Goal: Information Seeking & Learning: Learn about a topic

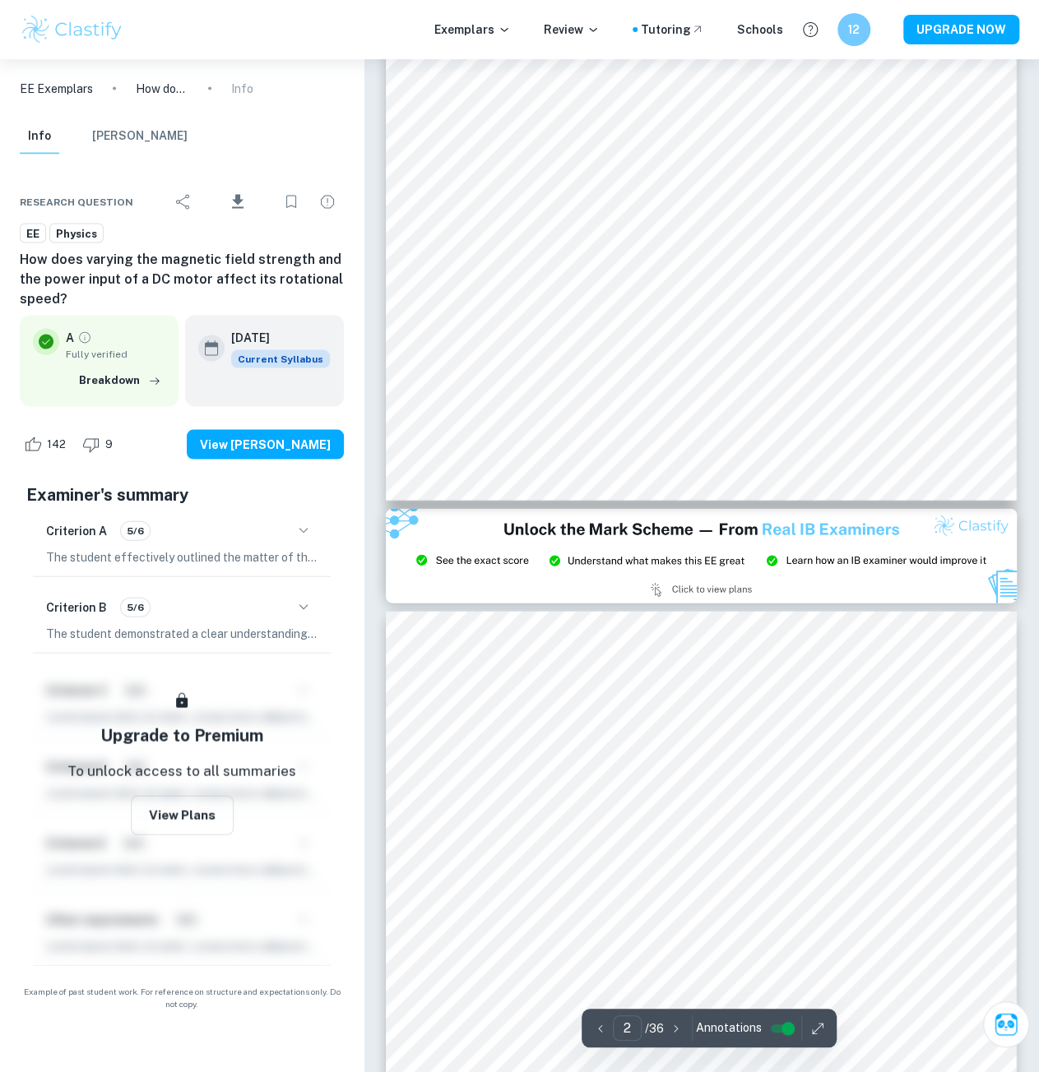
type input "3"
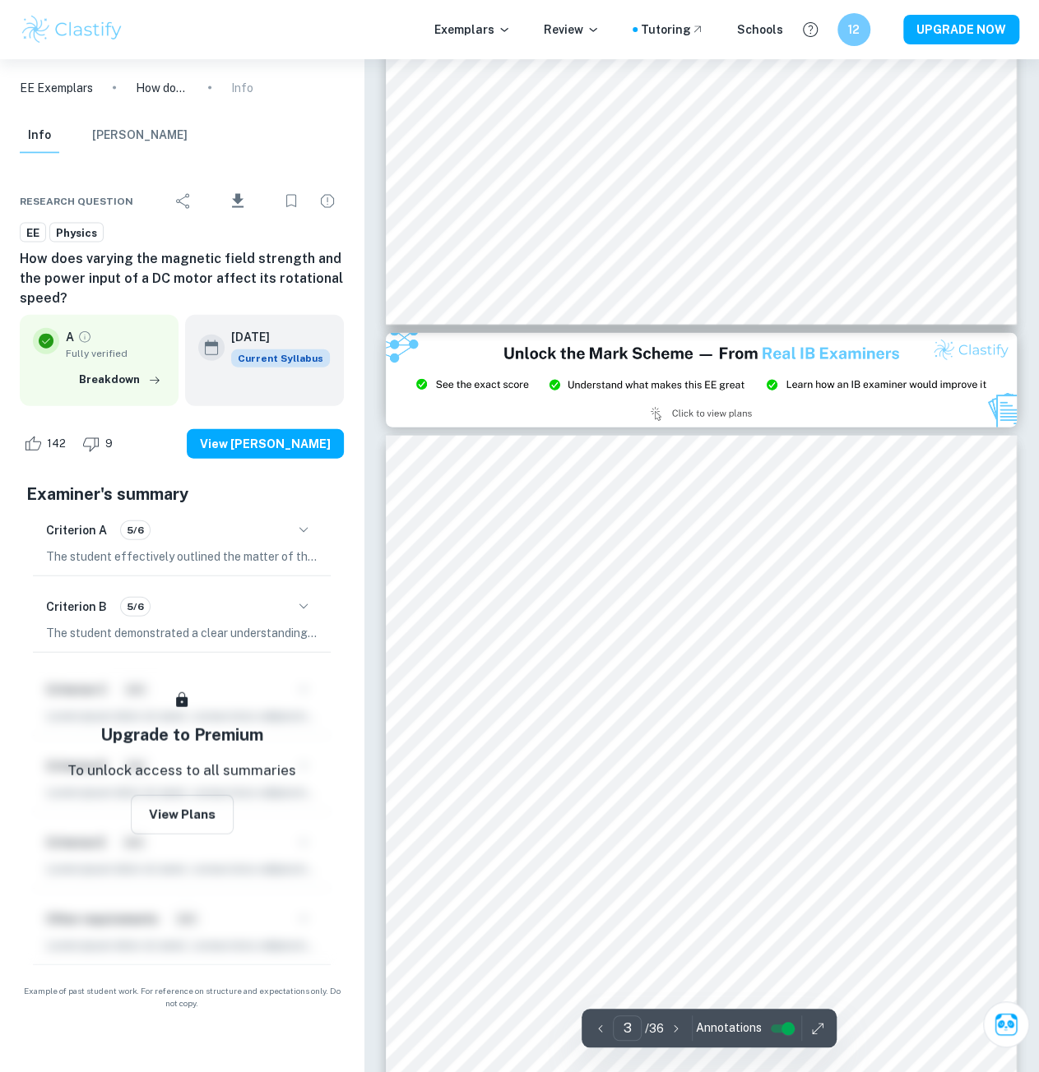
scroll to position [1717, 0]
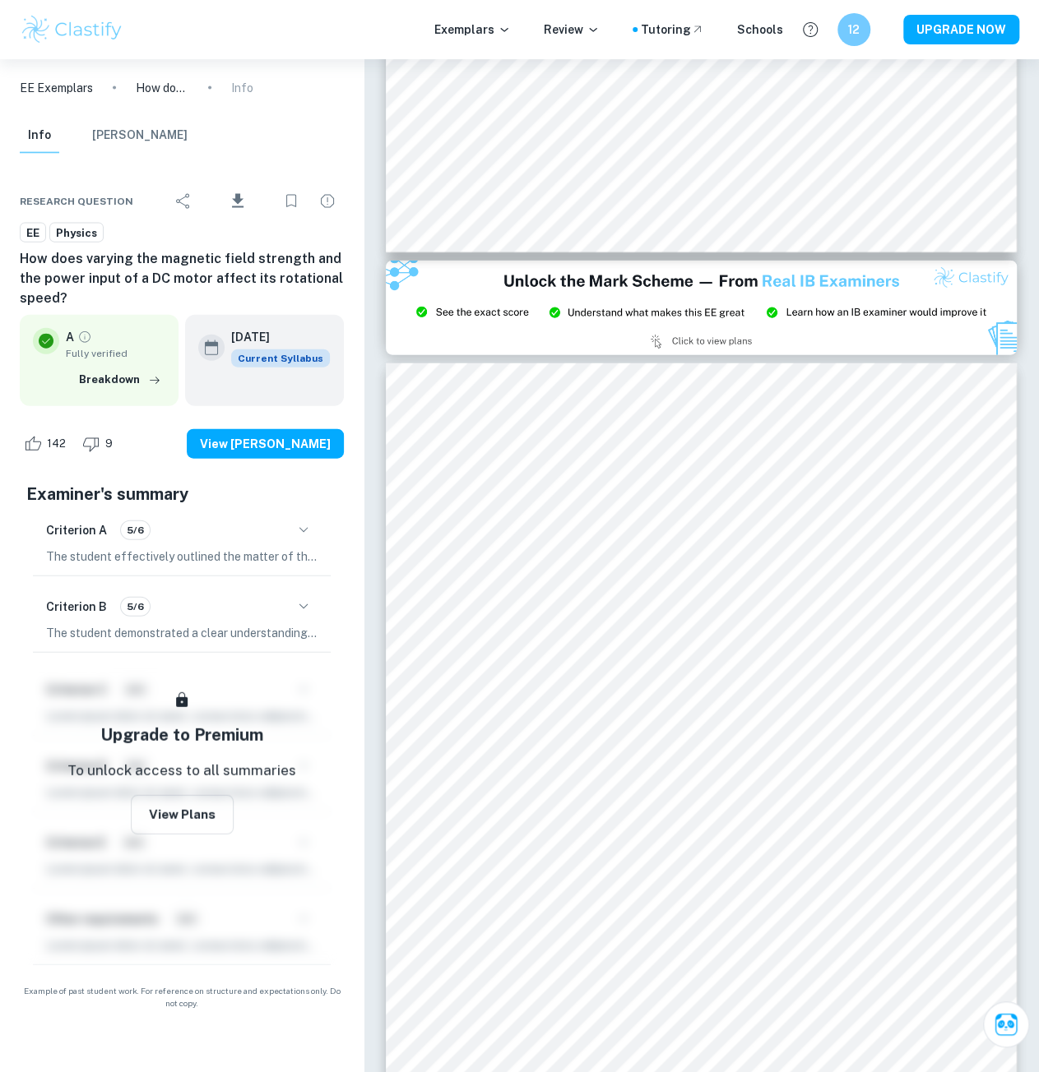
click at [576, 327] on img at bounding box center [701, 308] width 631 height 95
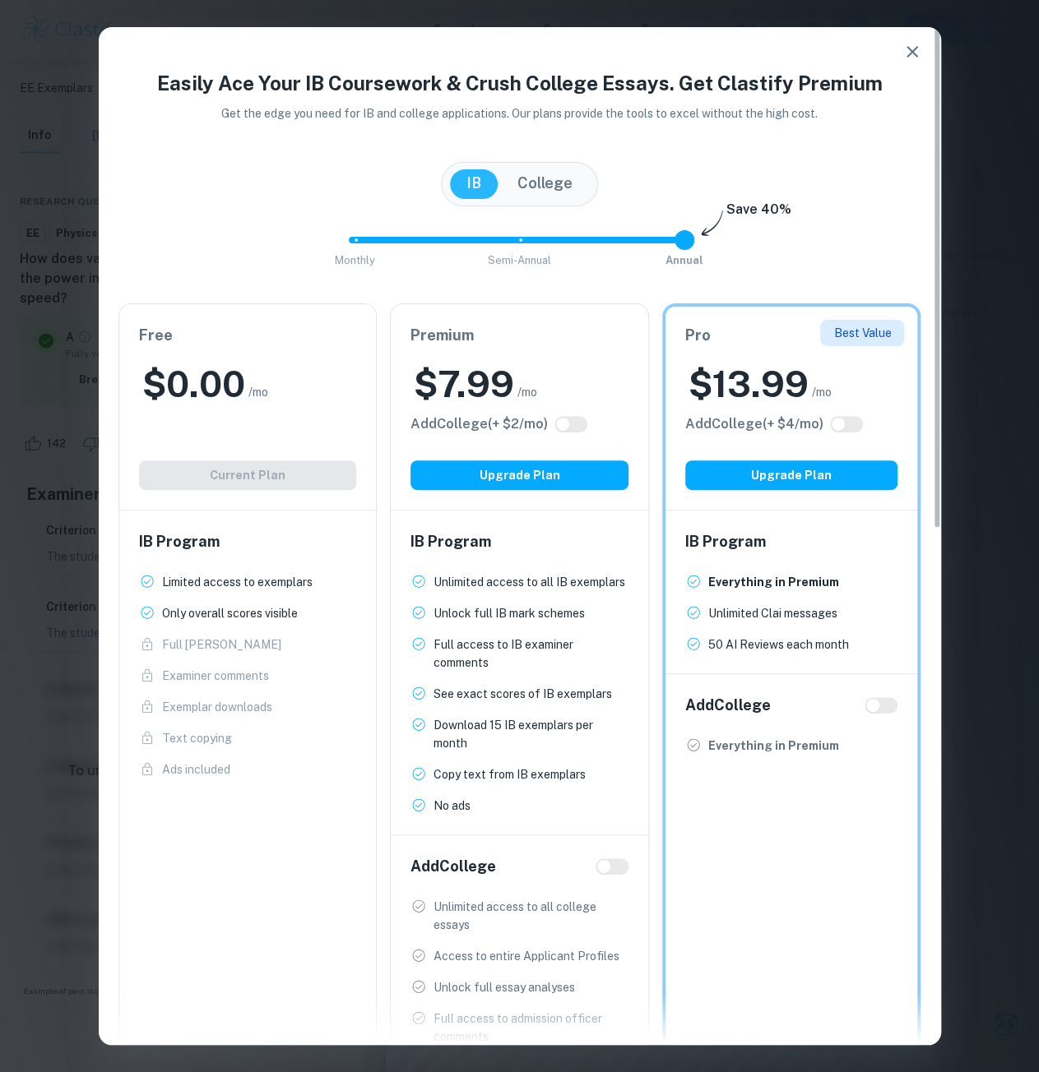
click at [909, 52] on icon "button" at bounding box center [912, 52] width 20 height 20
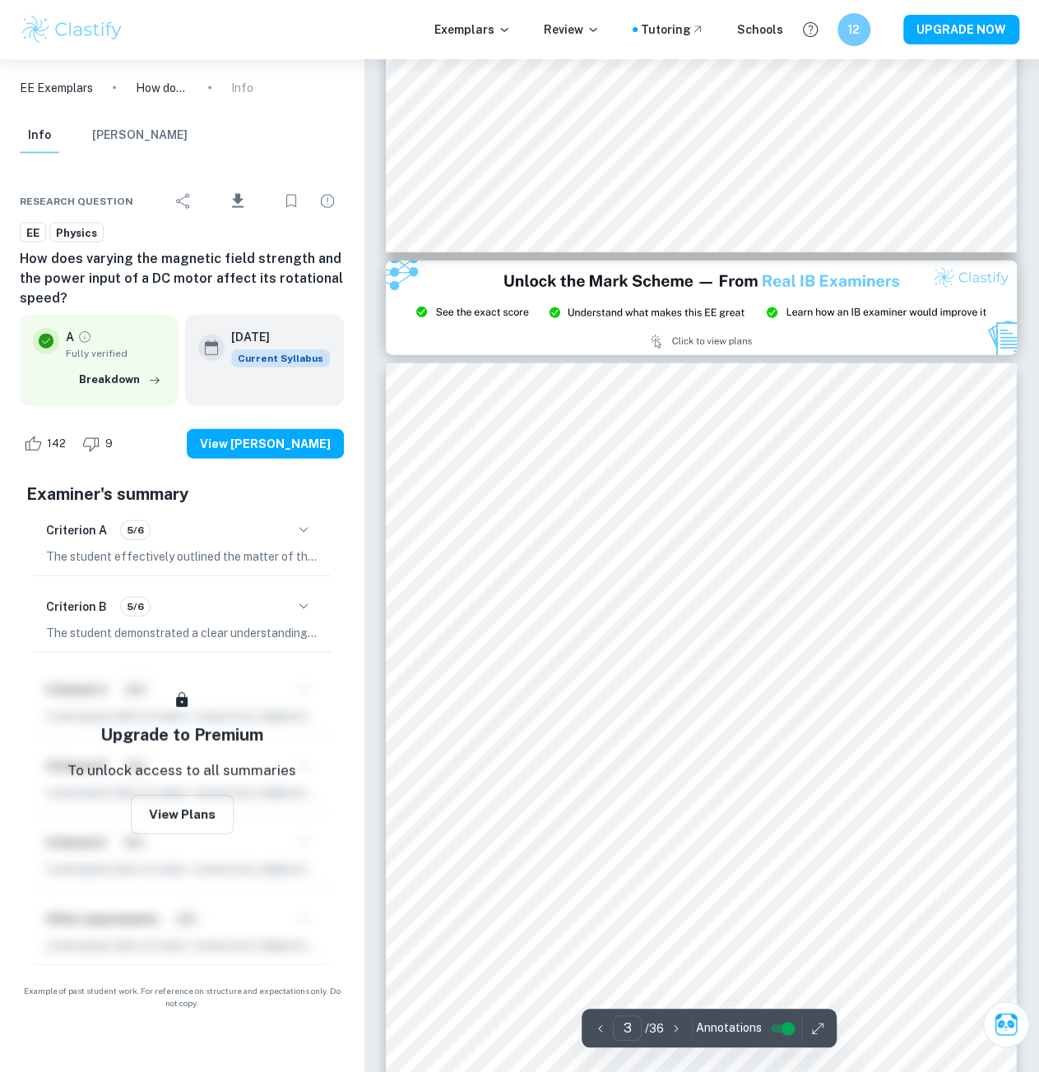
scroll to position [1803, 0]
